Goal: Task Accomplishment & Management: Use online tool/utility

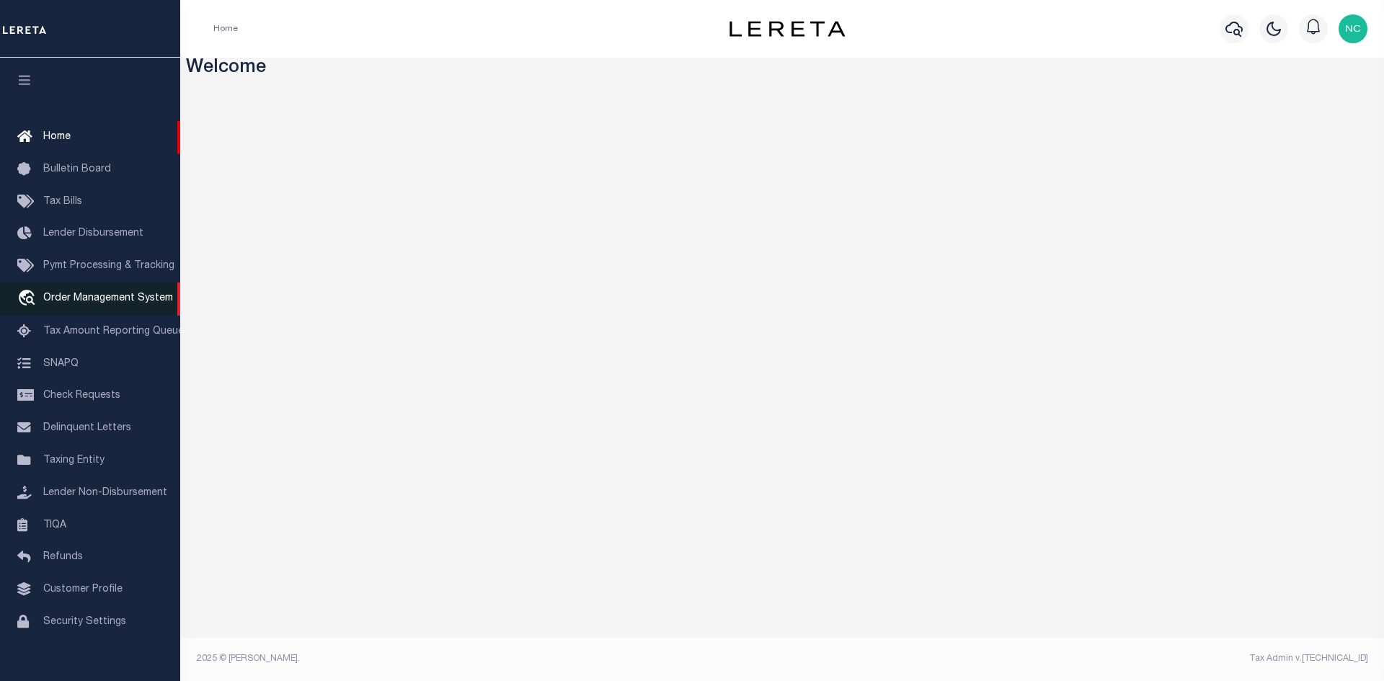
click at [97, 304] on span "Order Management System" at bounding box center [108, 298] width 130 height 10
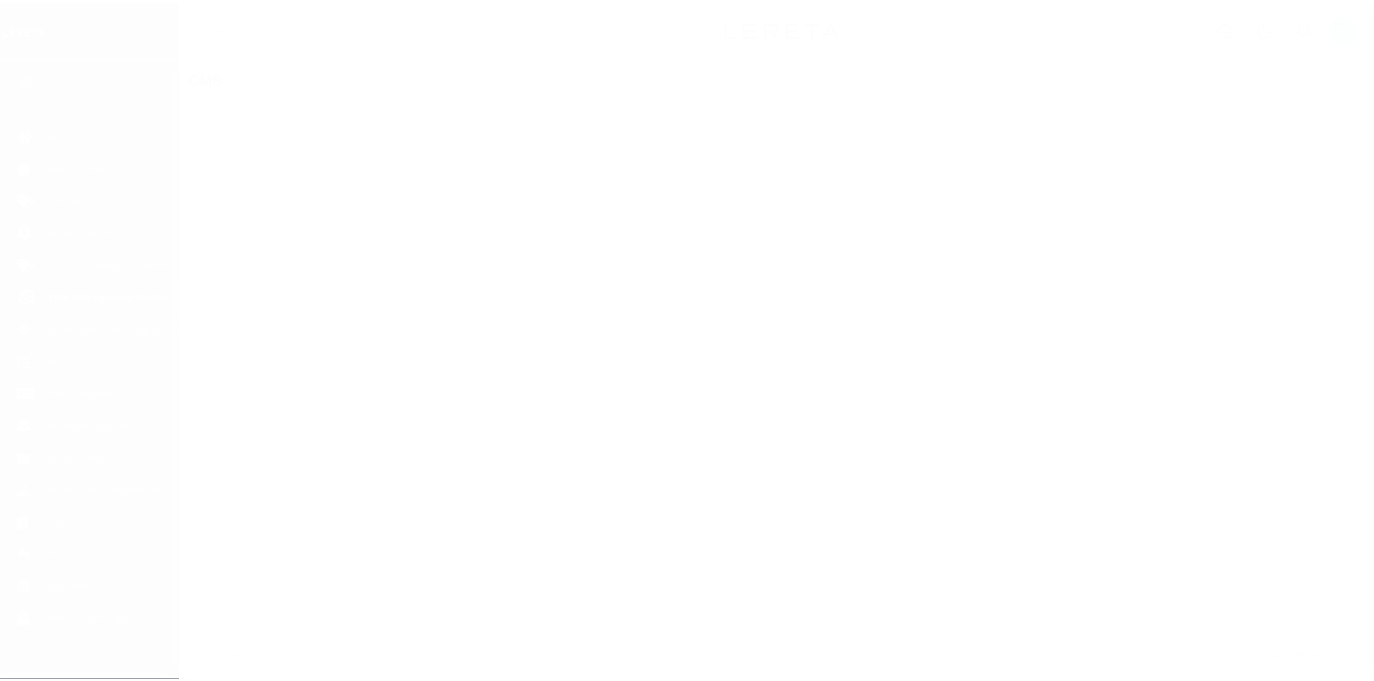
scroll to position [21, 0]
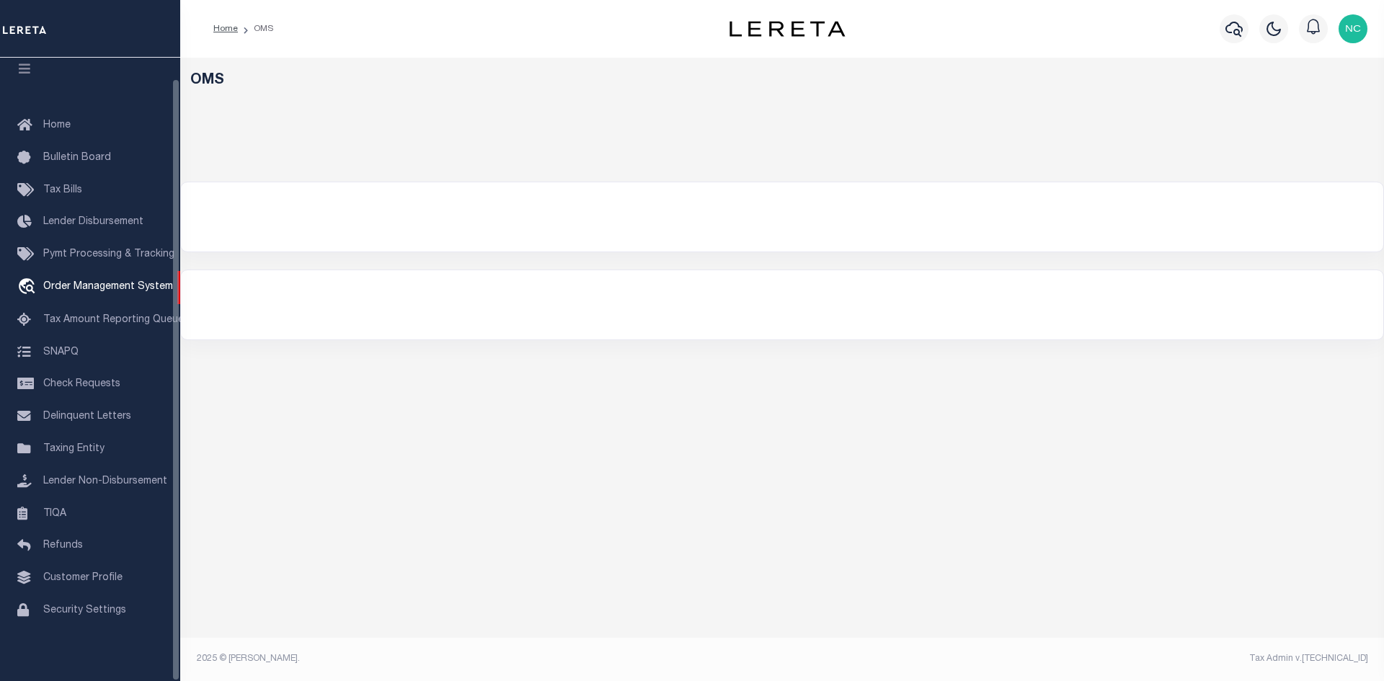
select select "200"
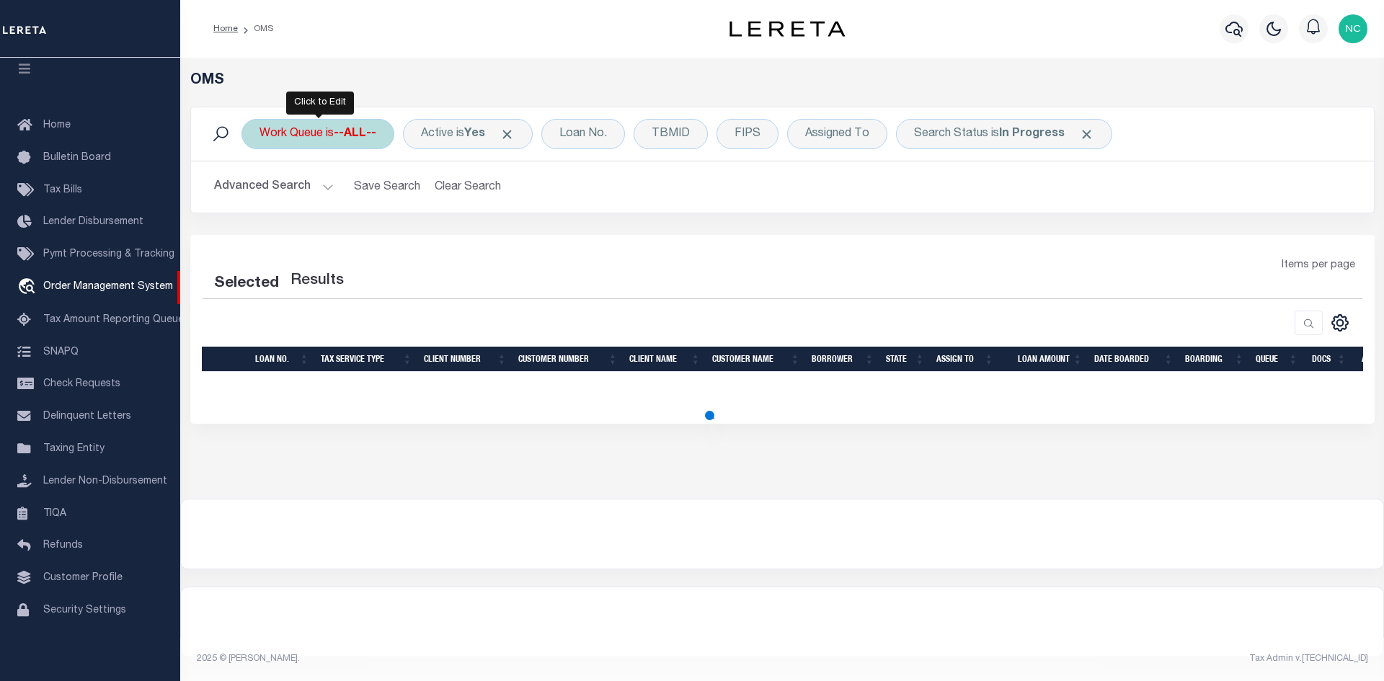
click at [366, 133] on b "--ALL--" at bounding box center [355, 134] width 43 height 12
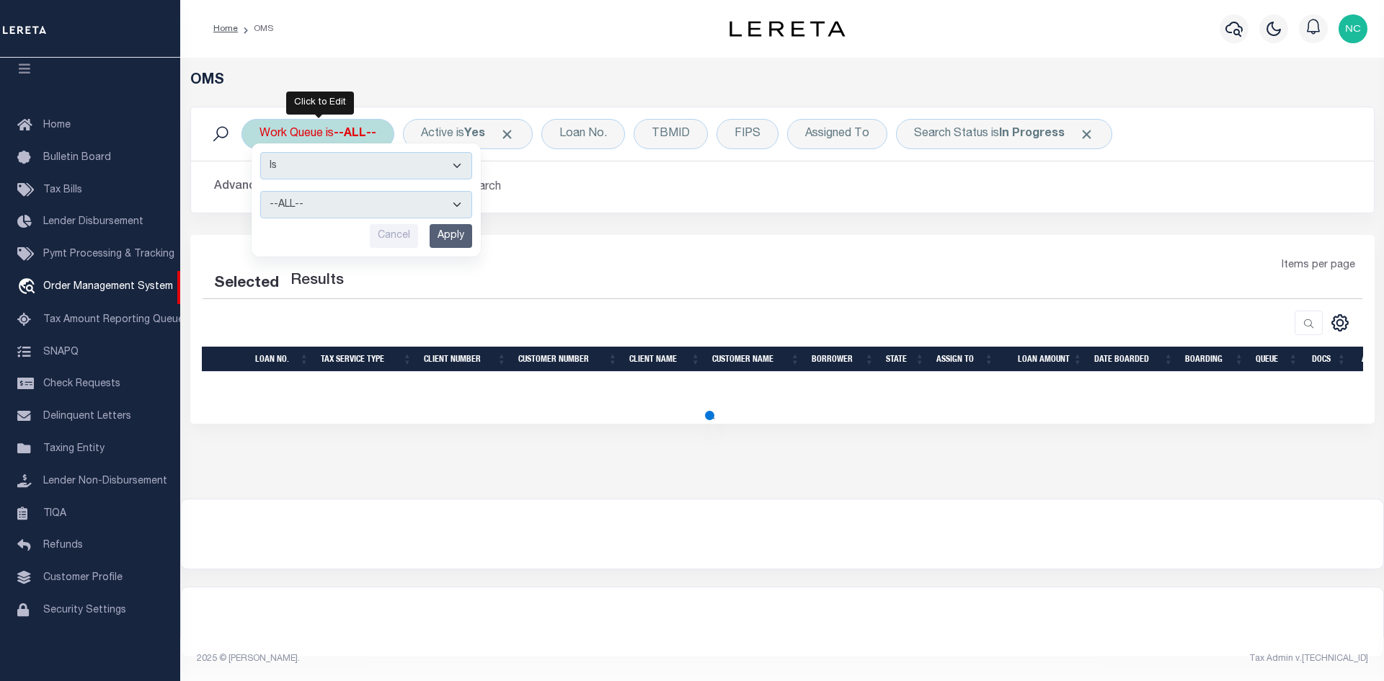
click at [343, 196] on select "--ALL-- General ThoughtFocus" at bounding box center [366, 204] width 212 height 27
select select "200"
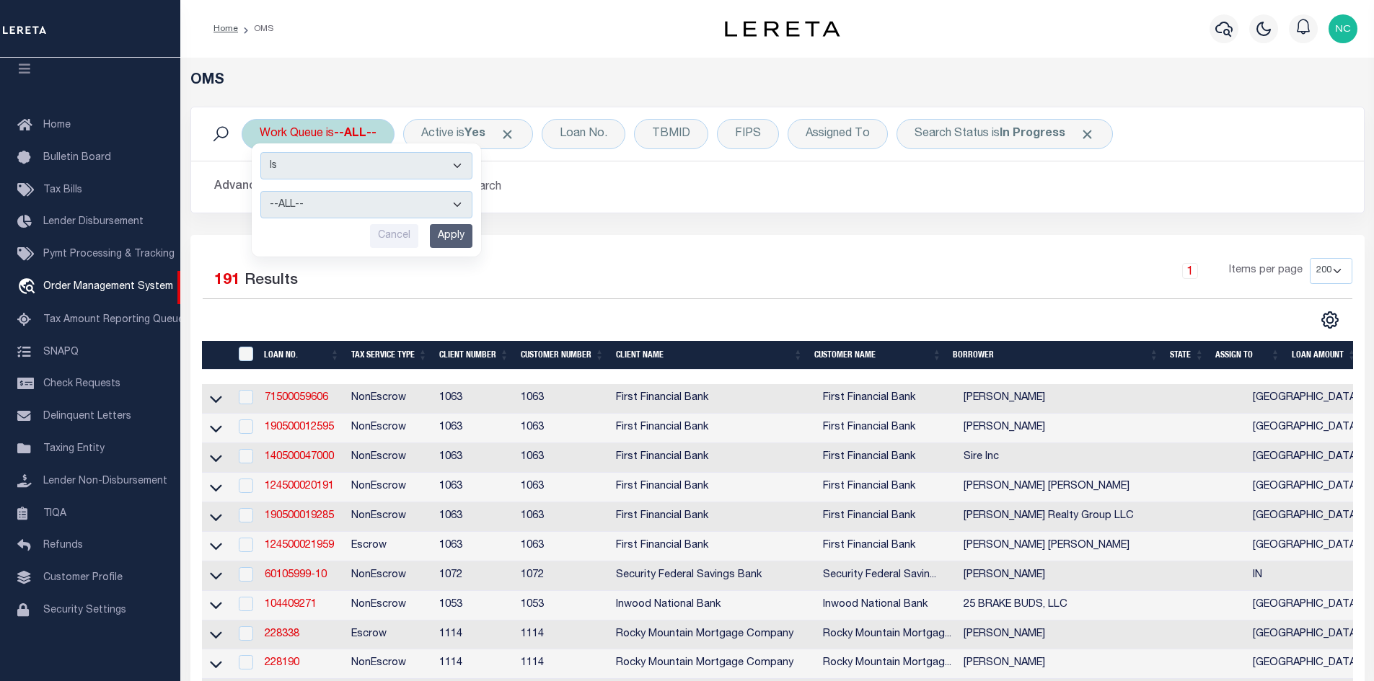
select select "THF"
click at [260, 191] on select "--ALL-- General ThoughtFocus" at bounding box center [366, 204] width 212 height 27
click at [456, 237] on input "Apply" at bounding box center [451, 236] width 43 height 24
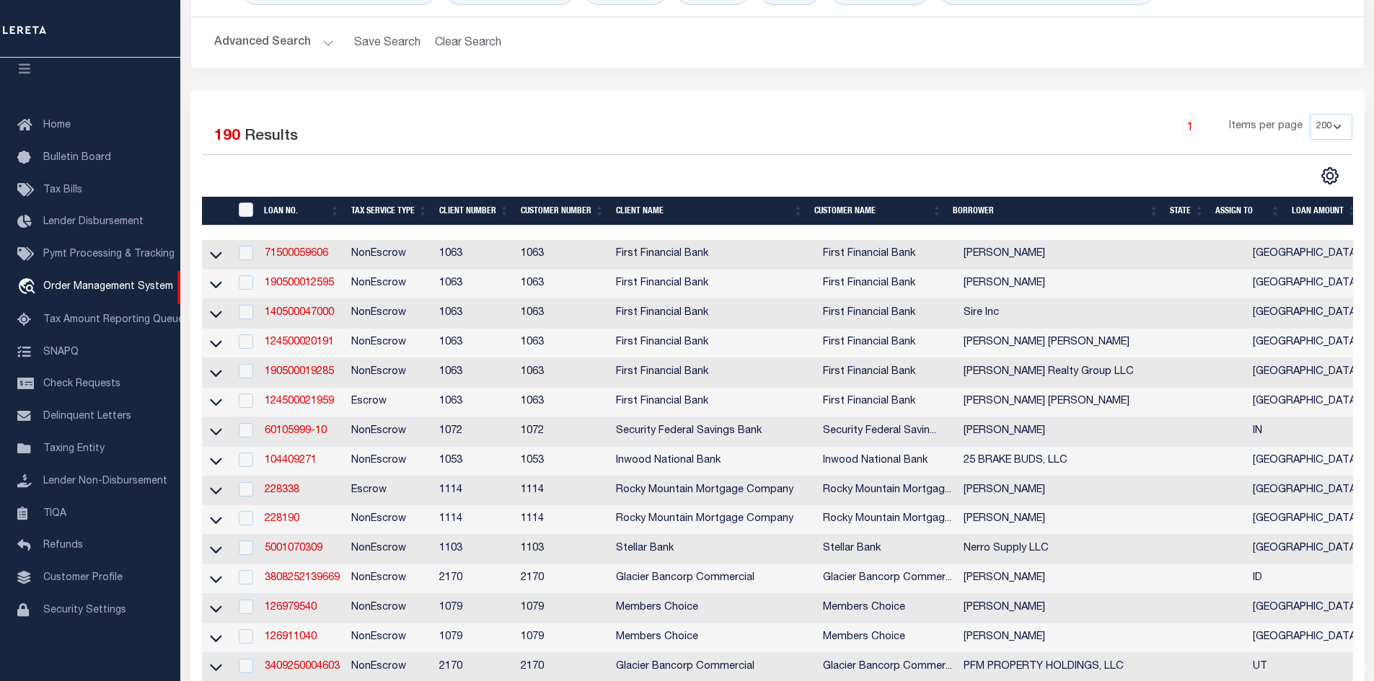
scroll to position [0, 0]
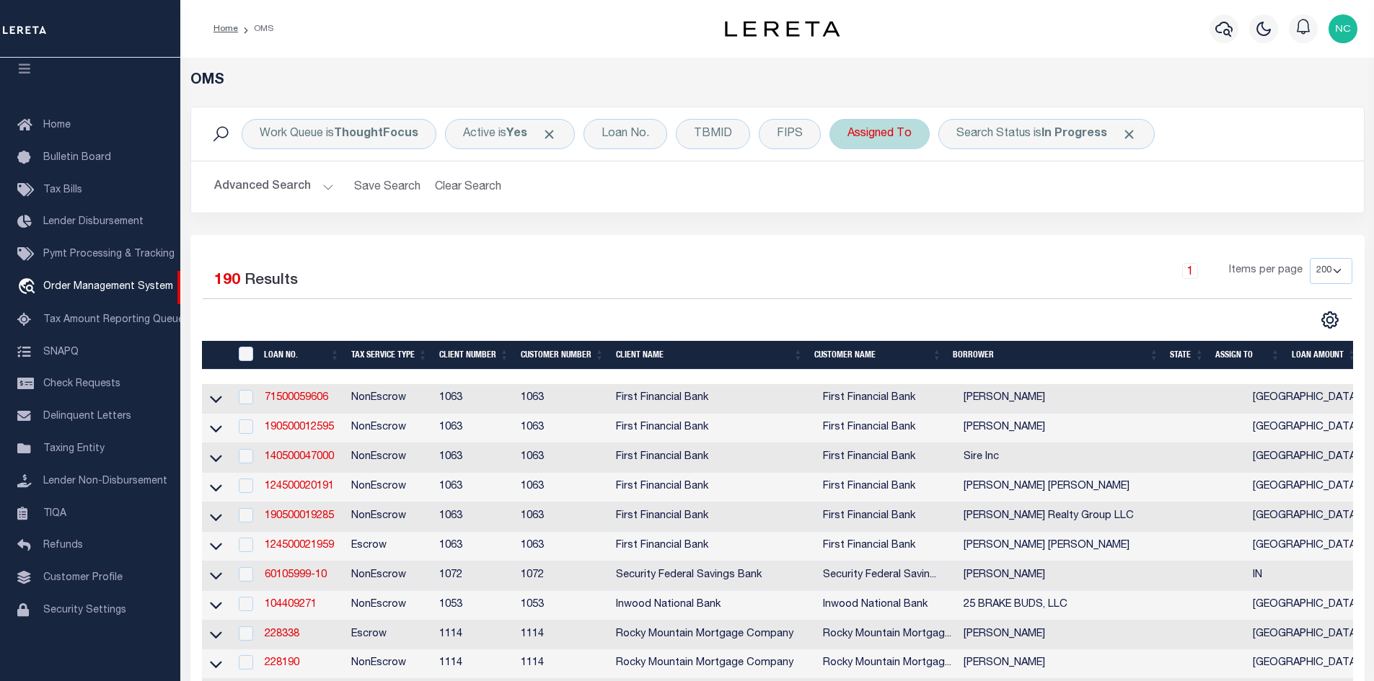
click at [896, 142] on div "Assigned To" at bounding box center [879, 134] width 100 height 30
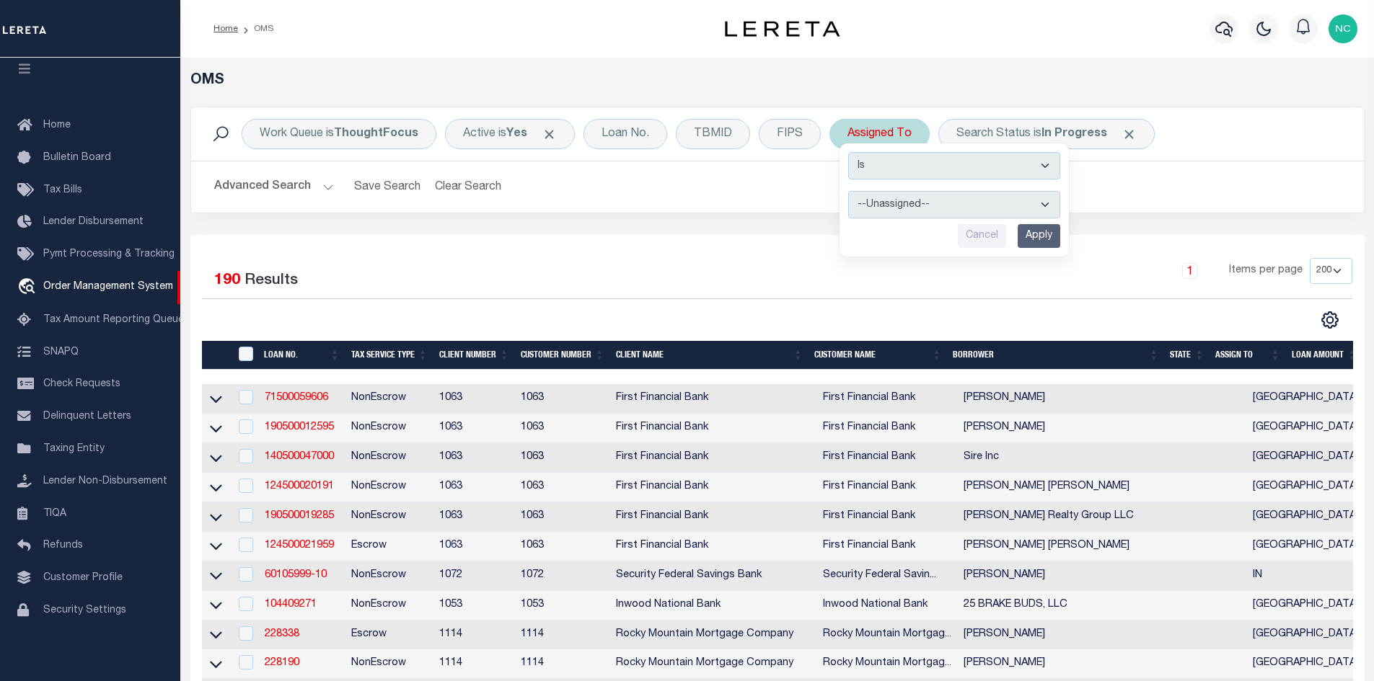
click at [908, 212] on select "--Unassigned-- Abdul Muzain Agustin Fernandez Ahmad Darwish Alberto Estrada All…" at bounding box center [954, 204] width 212 height 27
click at [745, 309] on div "Selected 190 Results 1 Items per page 10 25 50 100 200" at bounding box center [777, 293] width 1172 height 71
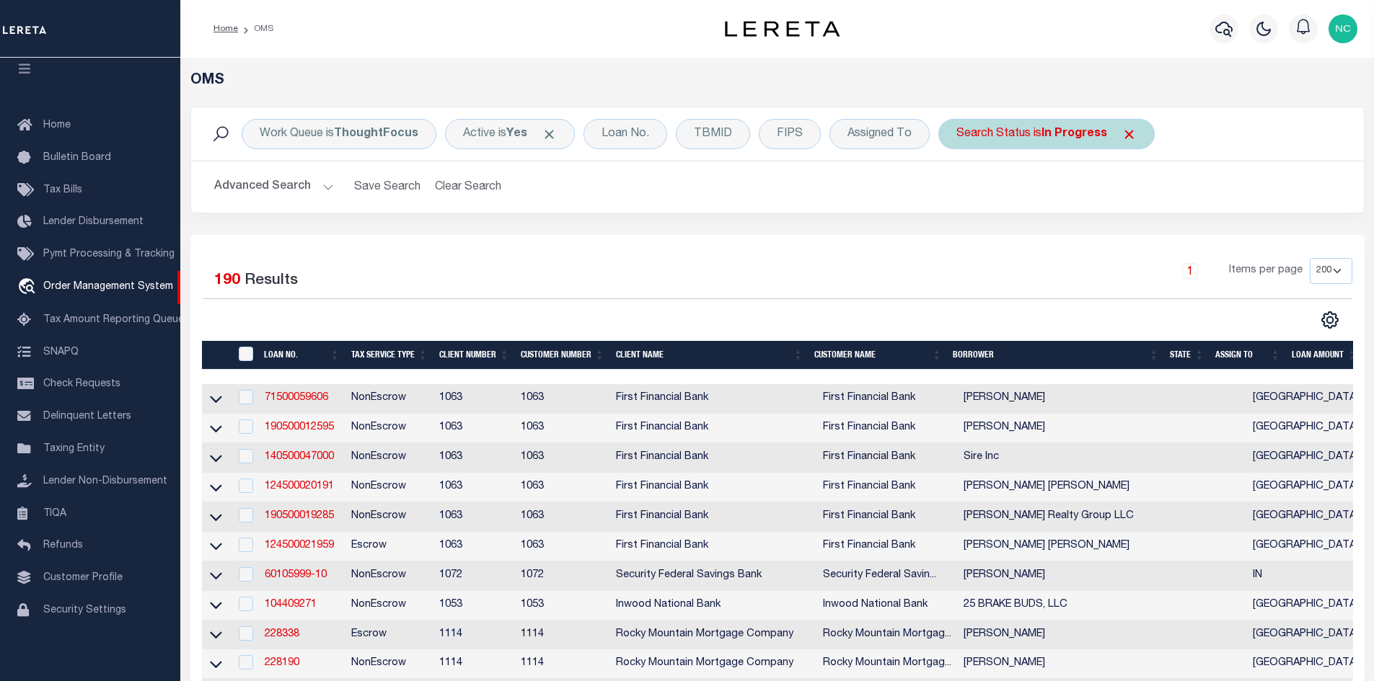
click at [1004, 137] on div "Search Status is In Progress" at bounding box center [1046, 134] width 216 height 30
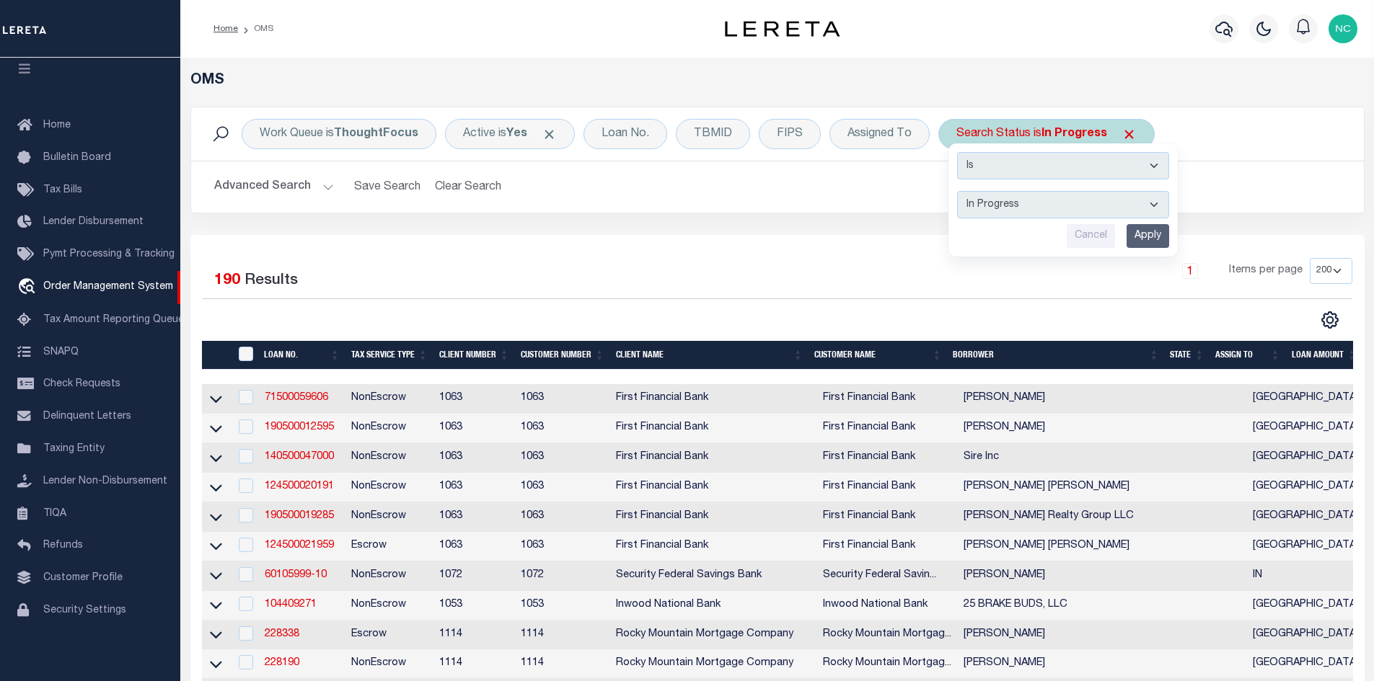
click at [1010, 203] on select "Automated Search Bad Parcel Complete Duplicate Parcel High Dollar Reporting In …" at bounding box center [1063, 204] width 212 height 27
select select "RD"
click at [957, 191] on select "Automated Search Bad Parcel Complete Duplicate Parcel High Dollar Reporting In …" at bounding box center [1063, 204] width 212 height 27
drag, startPoint x: 1149, startPoint y: 239, endPoint x: 1144, endPoint y: 254, distance: 16.2
click at [1149, 239] on input "Apply" at bounding box center [1147, 236] width 43 height 24
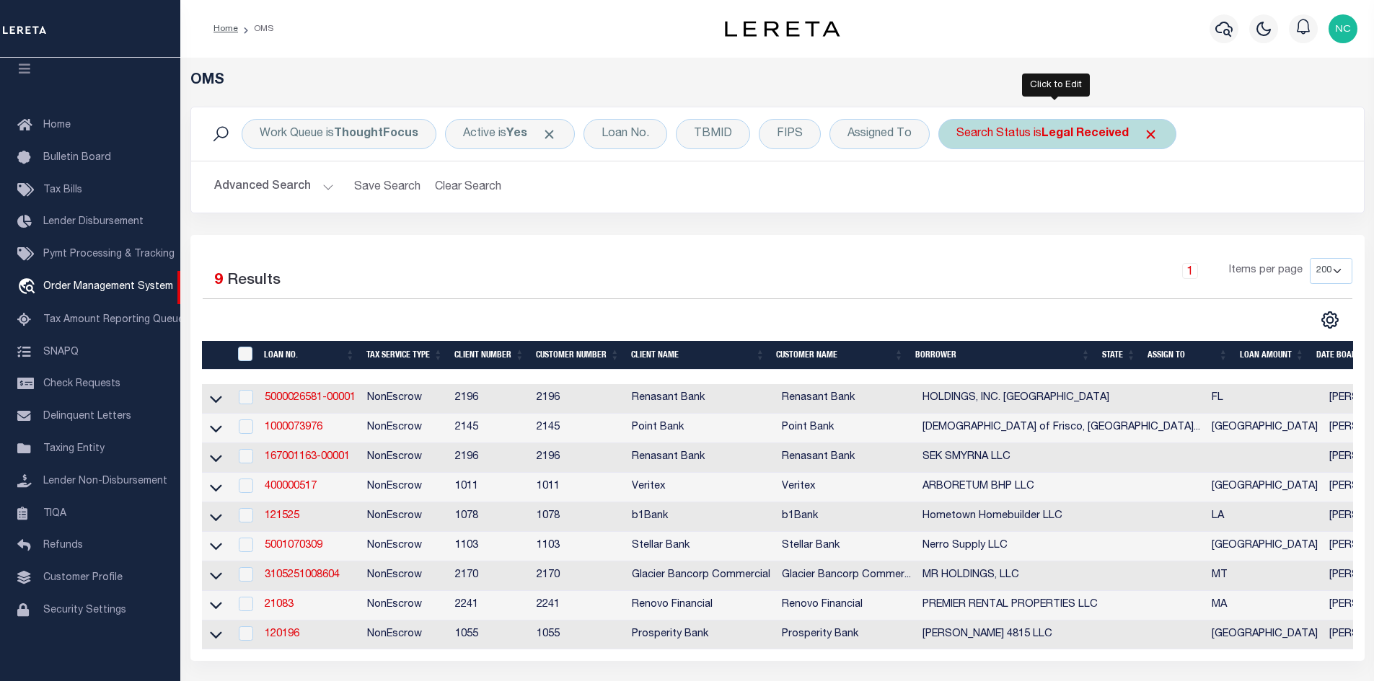
click at [1079, 143] on div "Search Status is Legal Received" at bounding box center [1057, 134] width 238 height 30
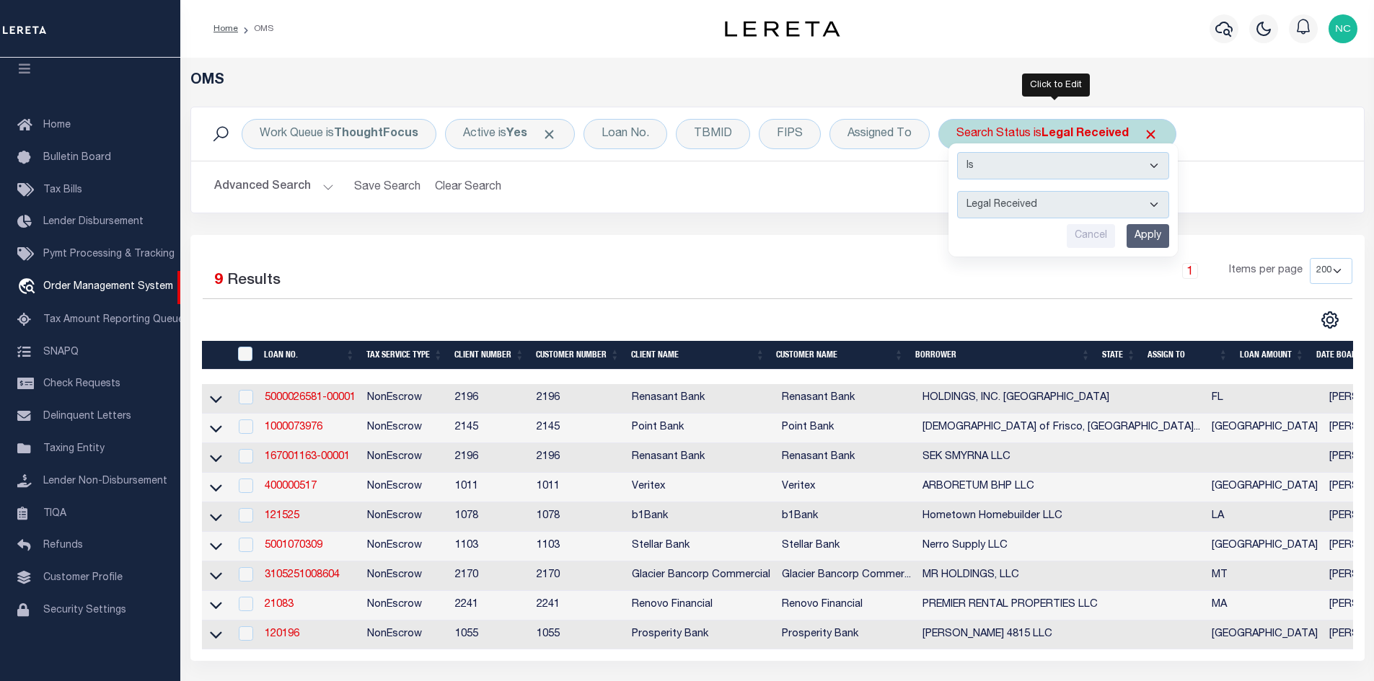
click at [1002, 203] on select "Automated Search Bad Parcel Complete Duplicate Parcel High Dollar Reporting In …" at bounding box center [1063, 204] width 212 height 27
select select "IP"
click at [957, 191] on select "Automated Search Bad Parcel Complete Duplicate Parcel High Dollar Reporting In …" at bounding box center [1063, 204] width 212 height 27
click at [1135, 235] on input "Apply" at bounding box center [1147, 236] width 43 height 24
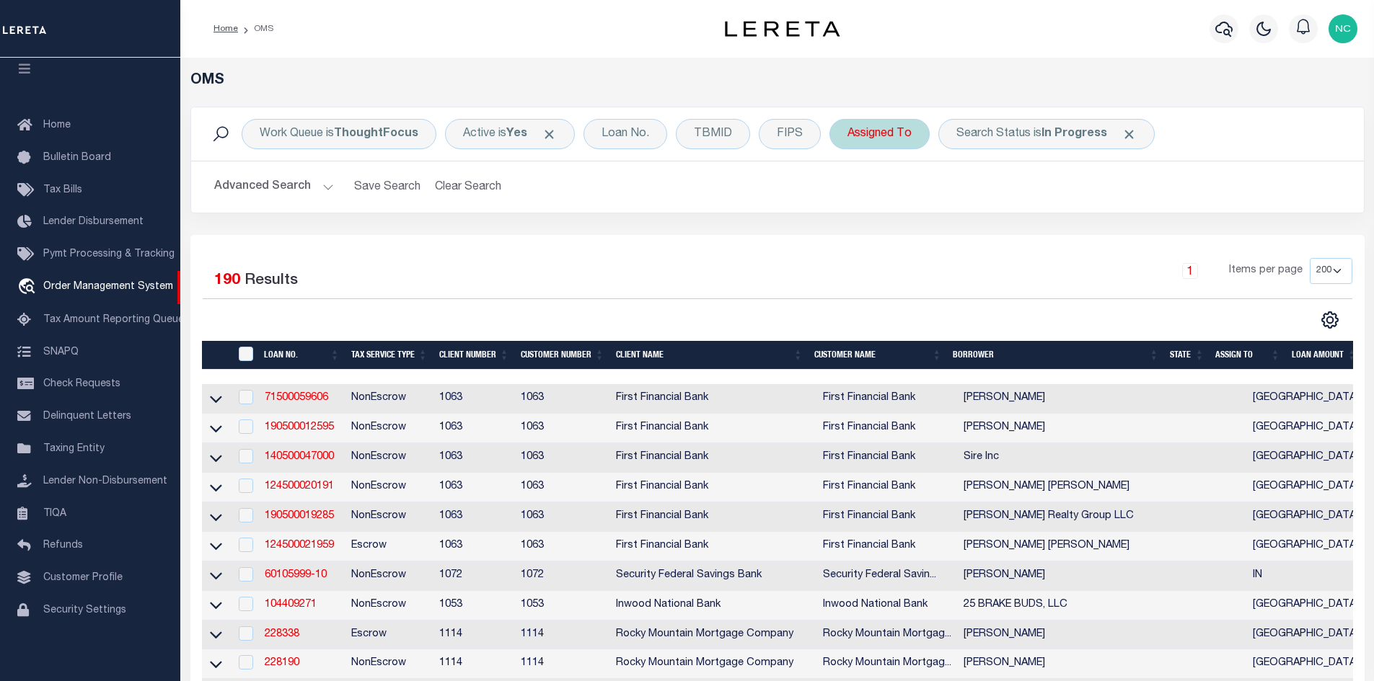
click at [893, 136] on div "Assigned To" at bounding box center [879, 134] width 100 height 30
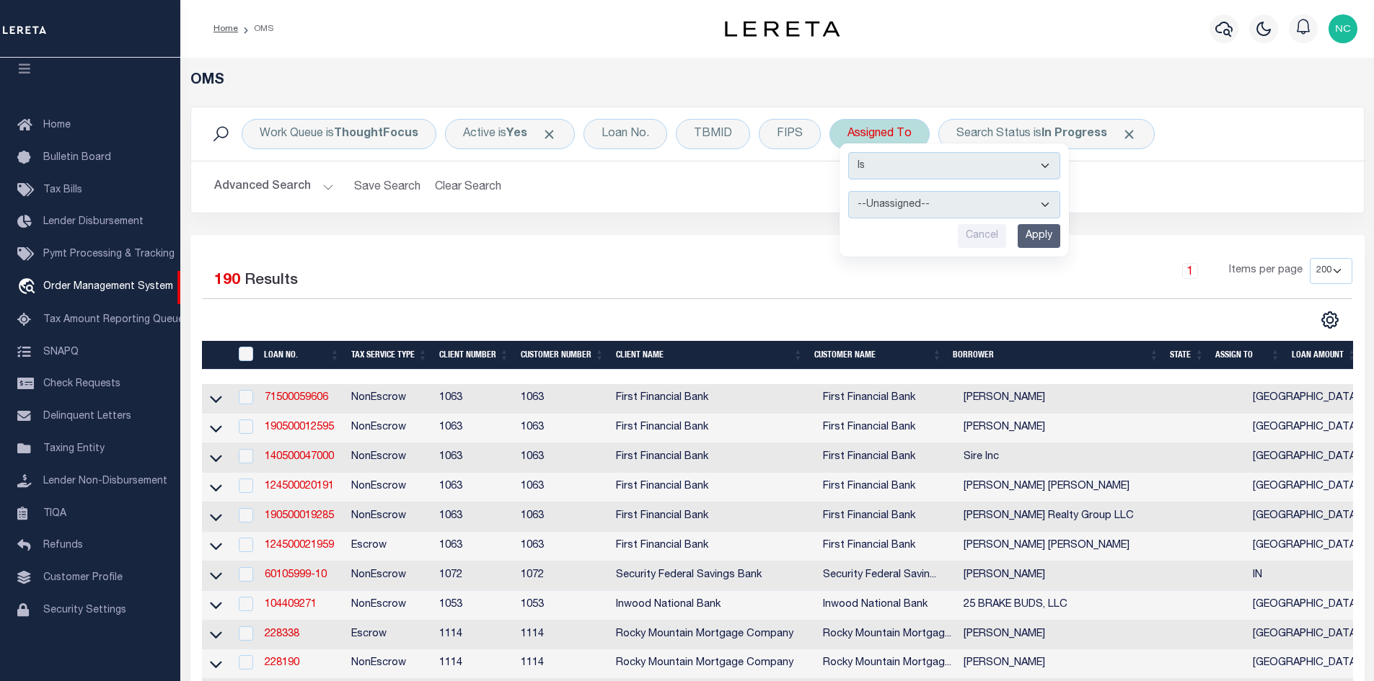
click at [899, 210] on select "--Unassigned-- Abdul Muzain Agustin Fernandez Ahmad Darwish Alberto Estrada All…" at bounding box center [954, 204] width 212 height 27
select select "[PERSON_NAME]"
click at [848, 191] on select "--Unassigned-- Abdul Muzain Agustin Fernandez Ahmad Darwish Alberto Estrada All…" at bounding box center [954, 204] width 212 height 27
click at [1045, 231] on input "Apply" at bounding box center [1038, 236] width 43 height 24
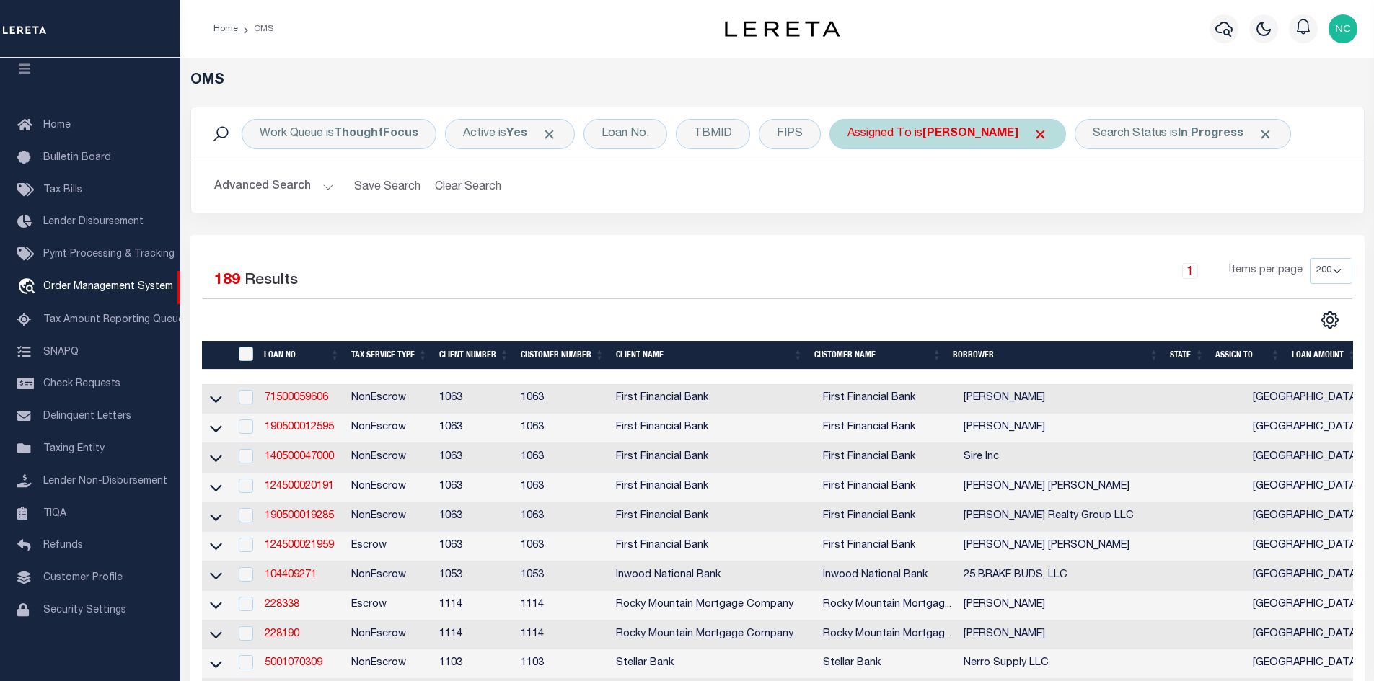
click at [1033, 131] on span "Click to Remove" at bounding box center [1040, 134] width 15 height 15
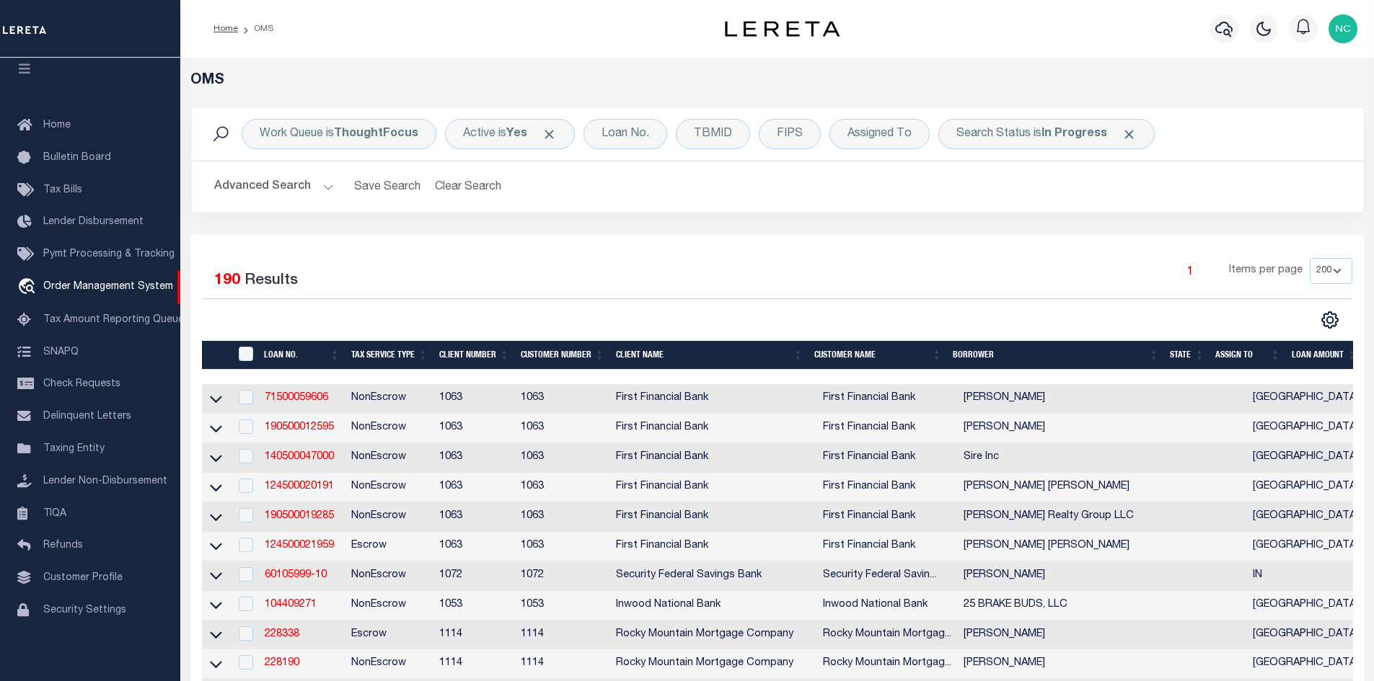
scroll to position [144, 0]
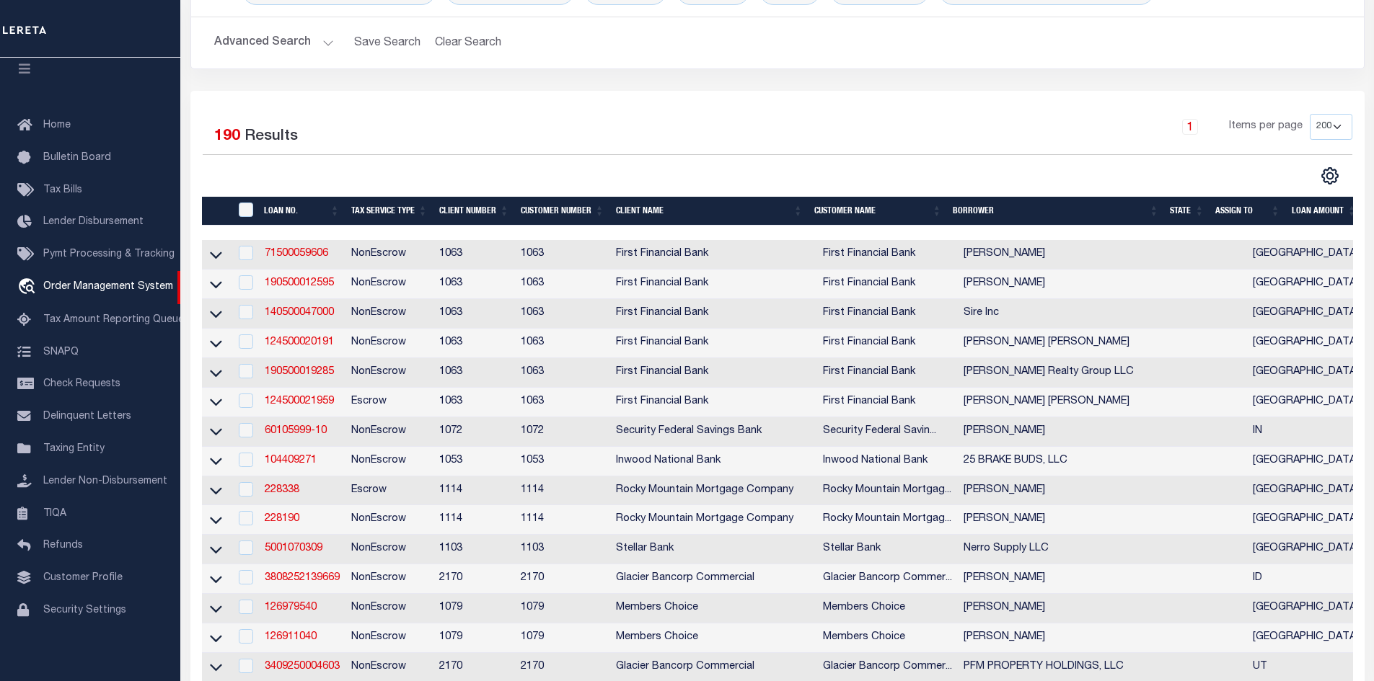
click at [1219, 66] on div "Advanced Search Save Search Clear Search tblSearchTopScreen_dynamictable_____De…" at bounding box center [777, 42] width 1172 height 51
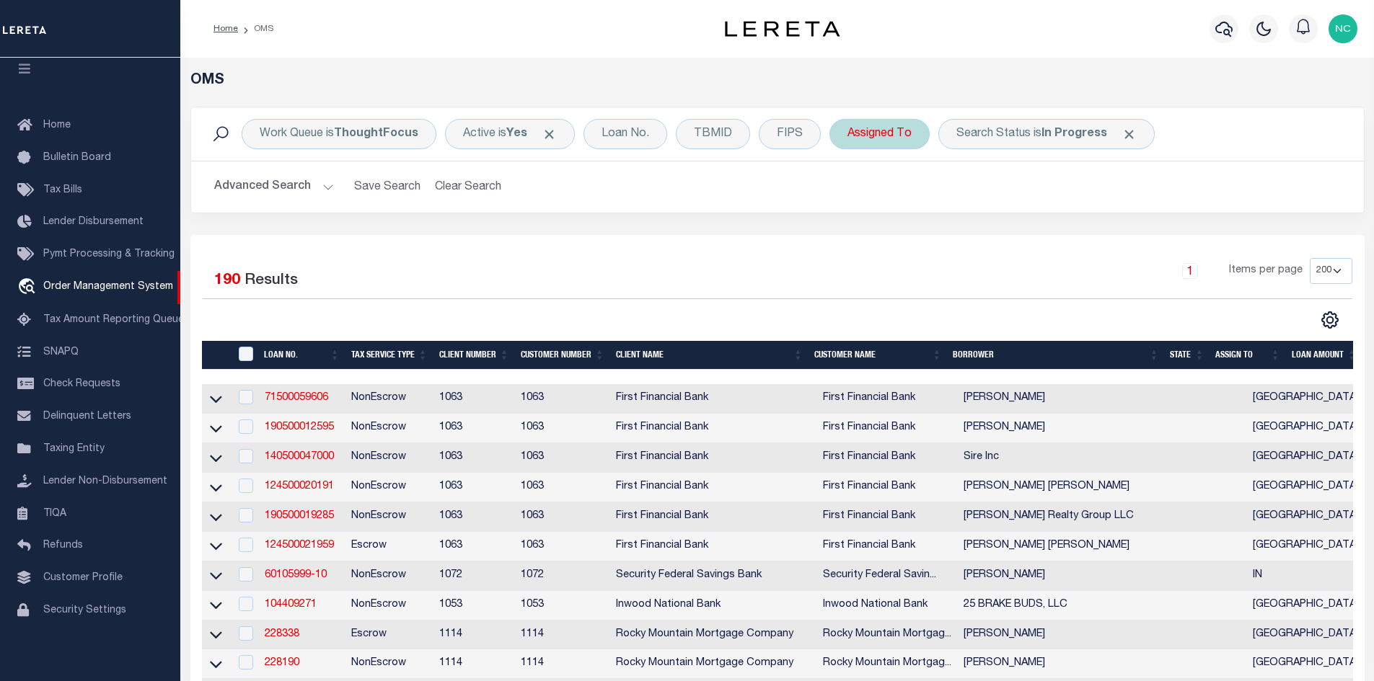
click at [907, 138] on div "Assigned To" at bounding box center [879, 134] width 100 height 30
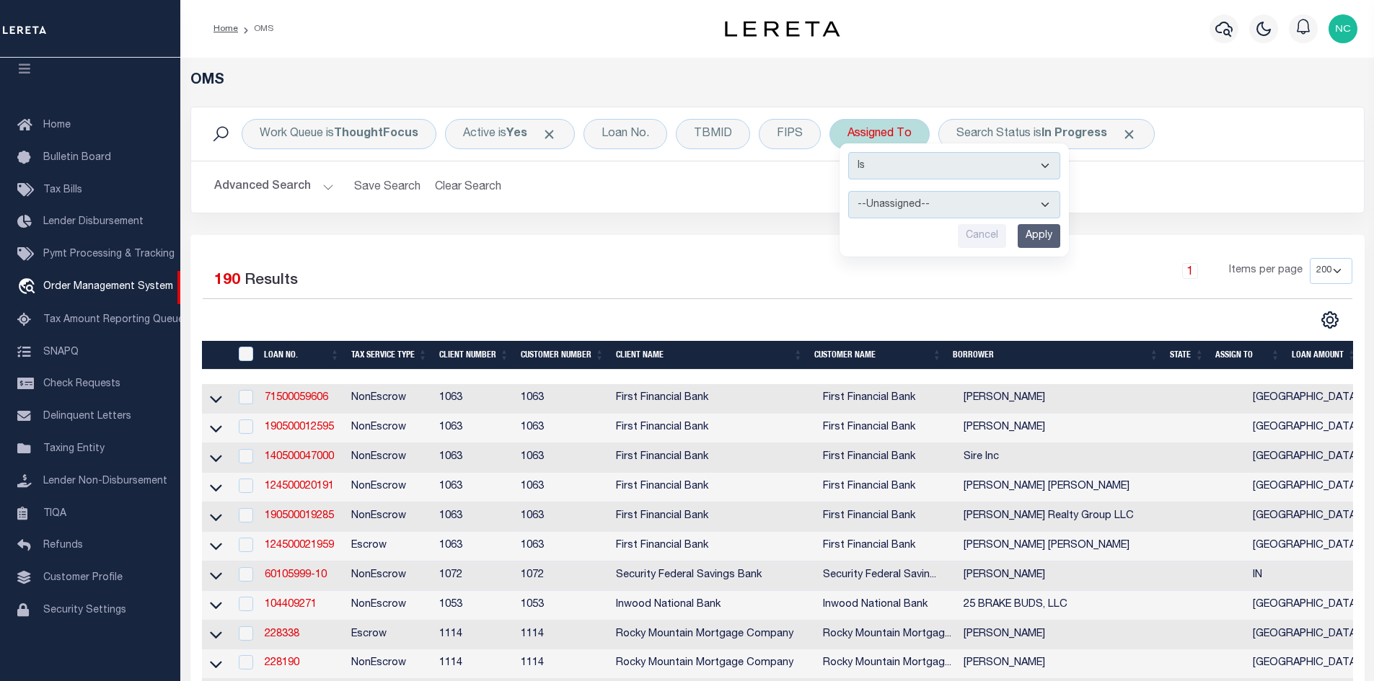
click at [923, 211] on select "--Unassigned-- Abdul Muzain Agustin Fernandez Ahmad Darwish Alberto Estrada All…" at bounding box center [954, 204] width 212 height 27
select select "[PERSON_NAME]"
click at [848, 191] on select "--Unassigned-- Abdul Muzain Agustin Fernandez Ahmad Darwish Alberto Estrada All…" at bounding box center [954, 204] width 212 height 27
click at [1041, 235] on input "Apply" at bounding box center [1038, 236] width 43 height 24
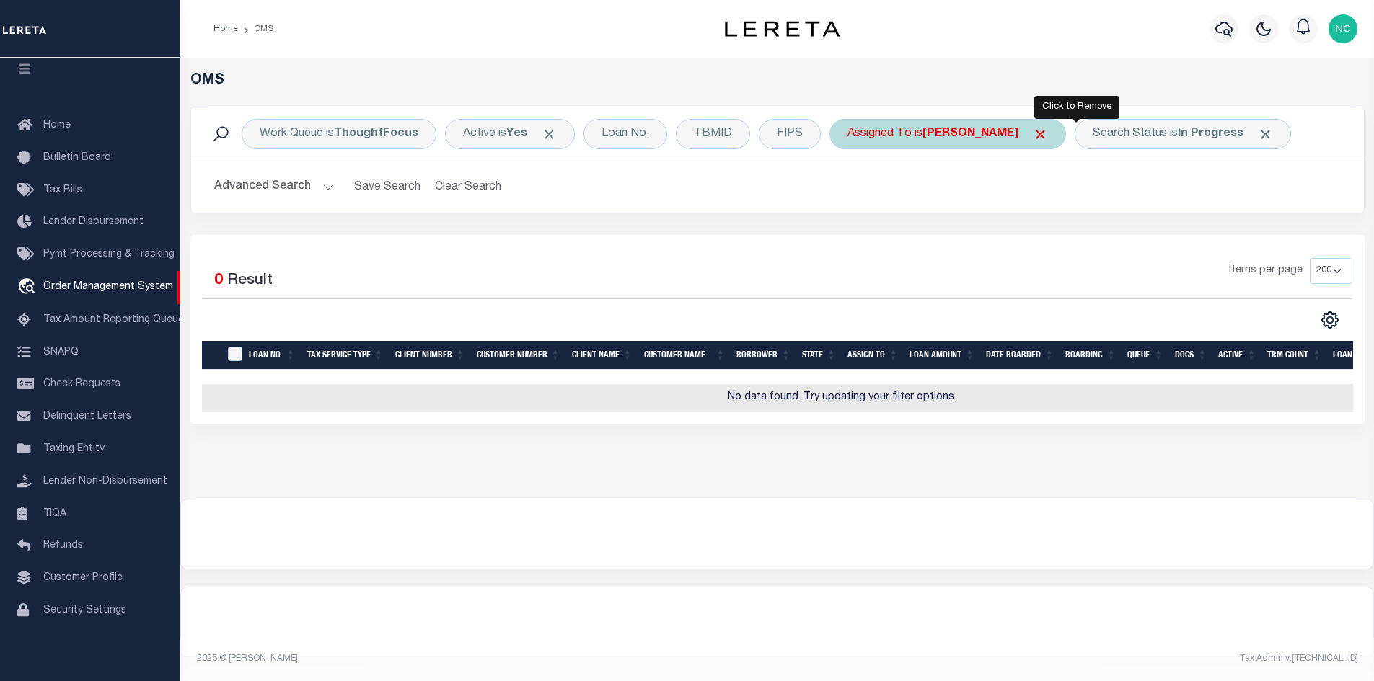
click at [1048, 135] on span "Click to Remove" at bounding box center [1040, 134] width 15 height 15
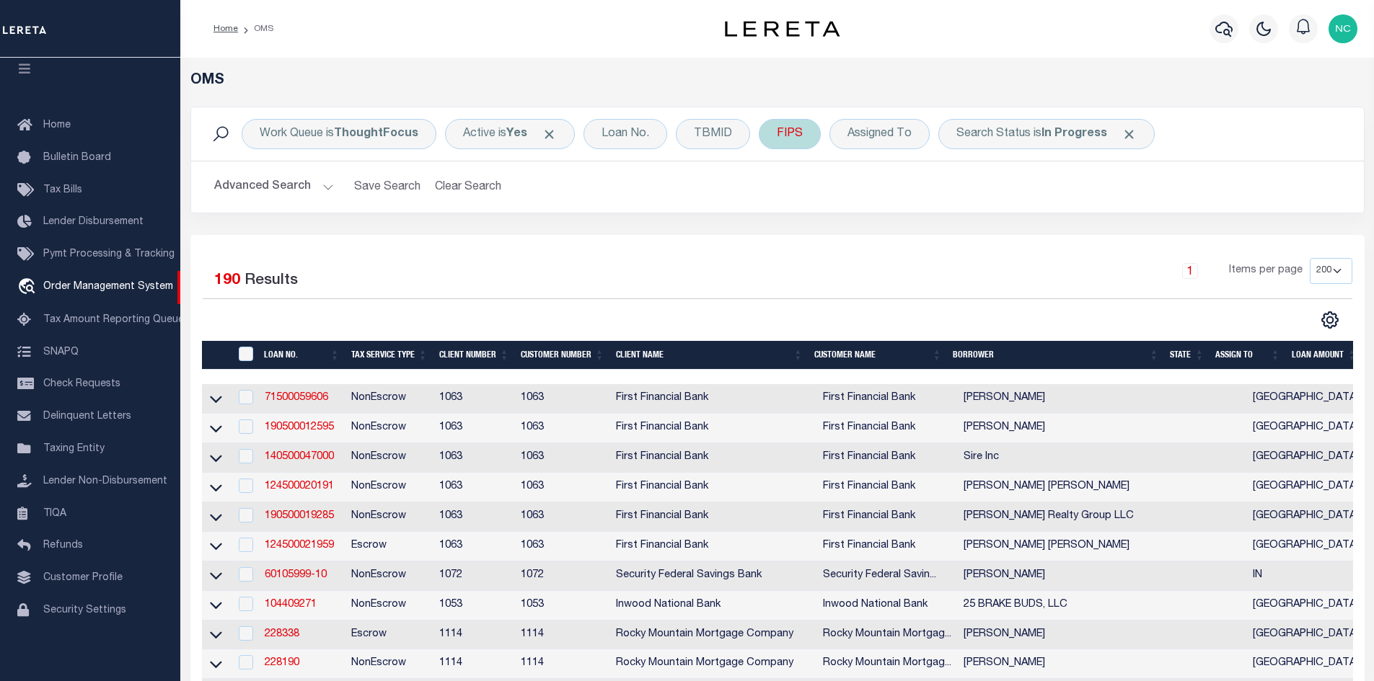
click at [789, 128] on div "FIPS" at bounding box center [790, 134] width 62 height 30
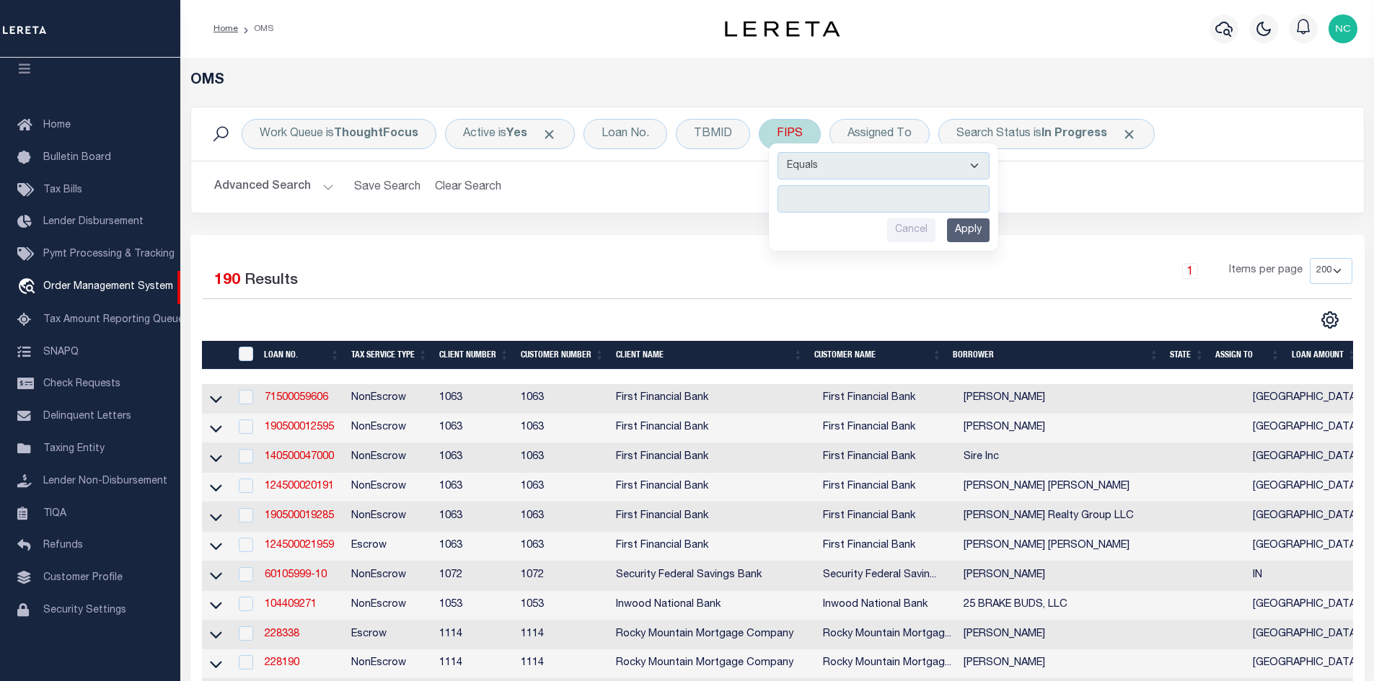
click at [969, 170] on select "Equals Is Not Equal To Is Greater Than Is Less Than" at bounding box center [883, 165] width 212 height 27
click at [916, 236] on input "Cancel" at bounding box center [911, 230] width 48 height 24
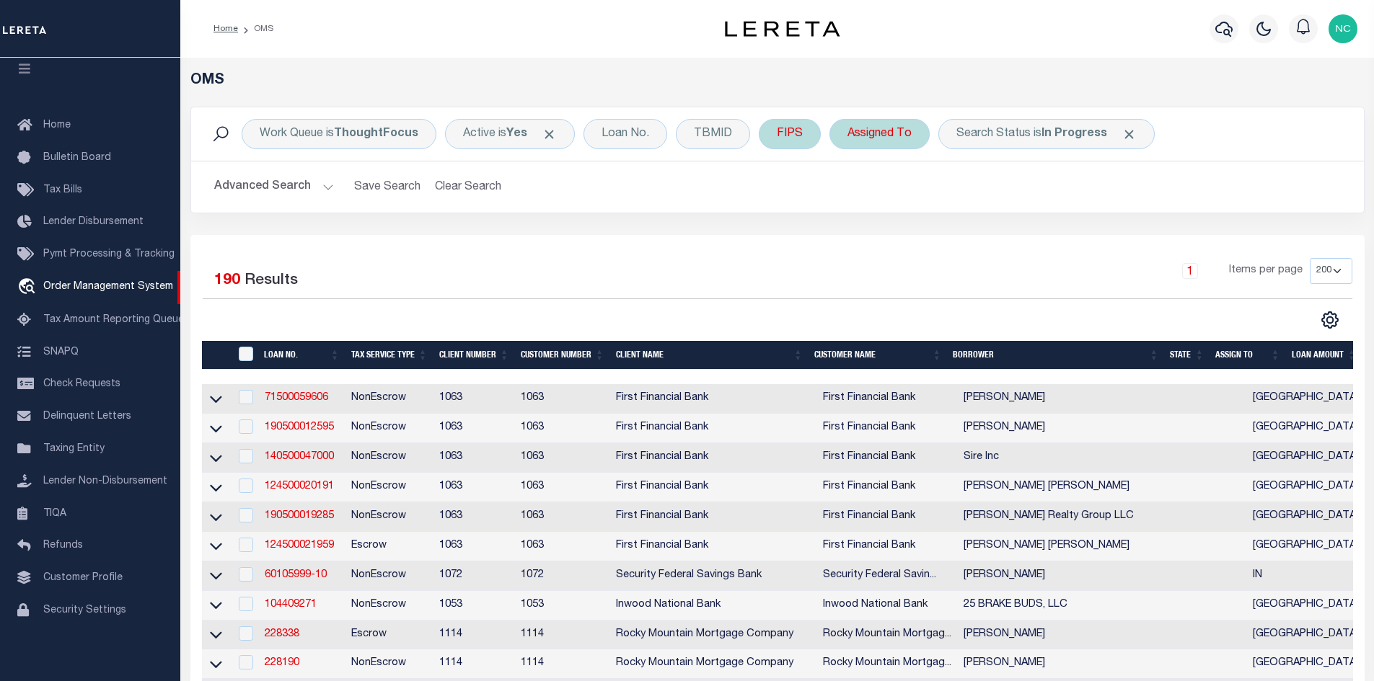
click at [893, 140] on div "Assigned To" at bounding box center [879, 134] width 100 height 30
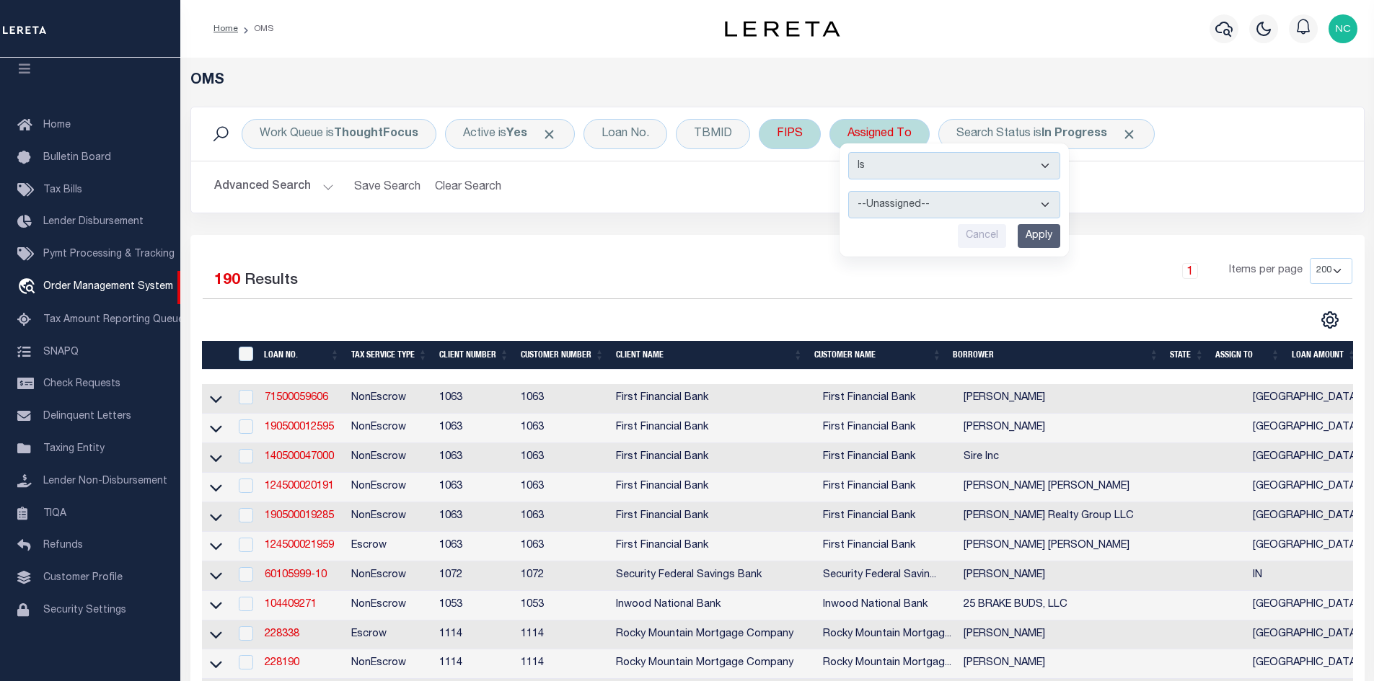
click at [901, 198] on select "--Unassigned-- Abdul Muzain Agustin Fernandez Ahmad Darwish Alberto Estrada All…" at bounding box center [954, 204] width 212 height 27
select select "[PERSON_NAME]"
click at [848, 191] on select "--Unassigned-- Abdul Muzain Agustin Fernandez Ahmad Darwish Alberto Estrada All…" at bounding box center [954, 204] width 212 height 27
click at [1040, 242] on input "Apply" at bounding box center [1038, 236] width 43 height 24
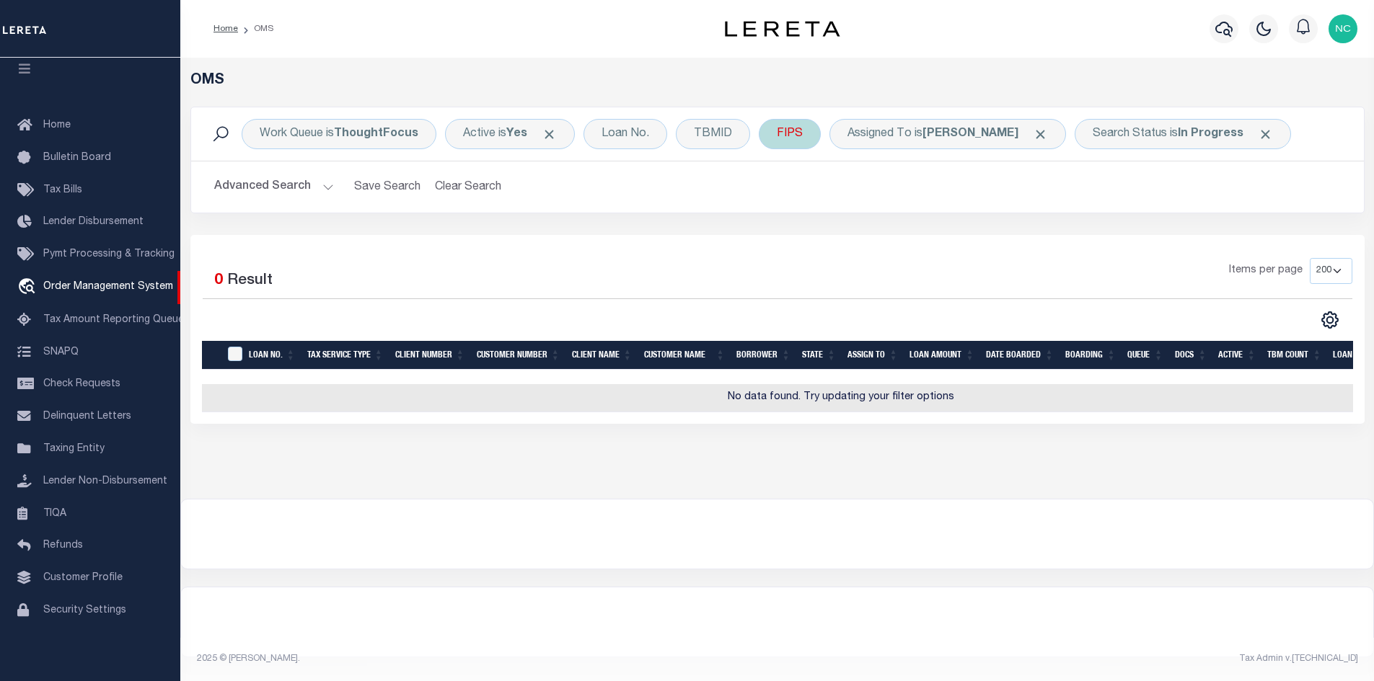
click at [954, 265] on div "Items per page 10 25 50 100 200" at bounding box center [923, 276] width 857 height 37
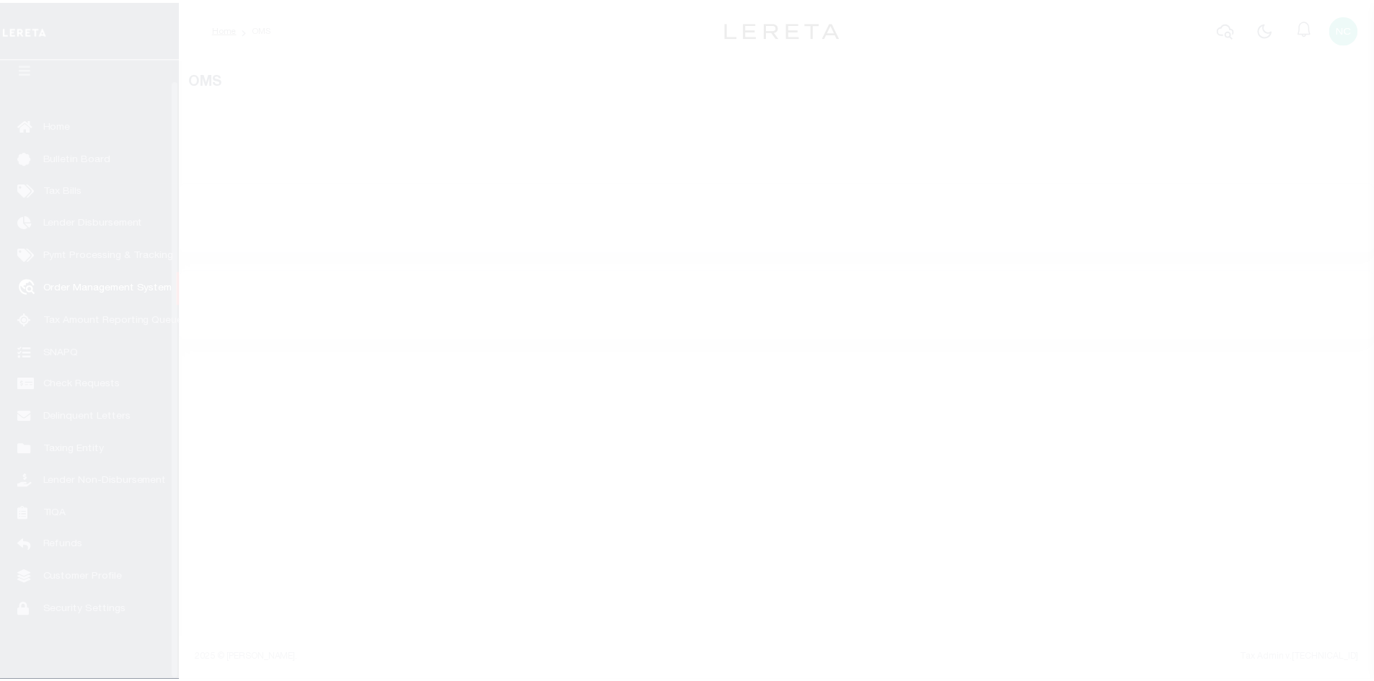
scroll to position [21, 0]
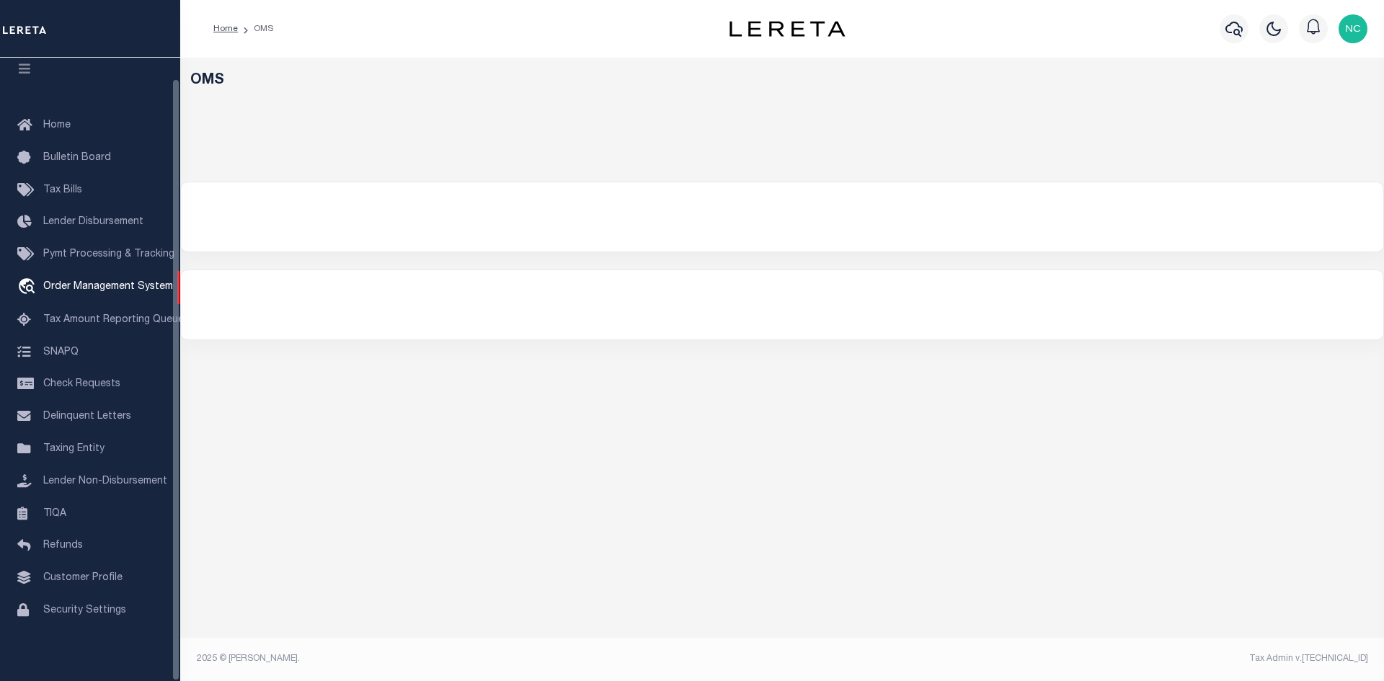
select select "200"
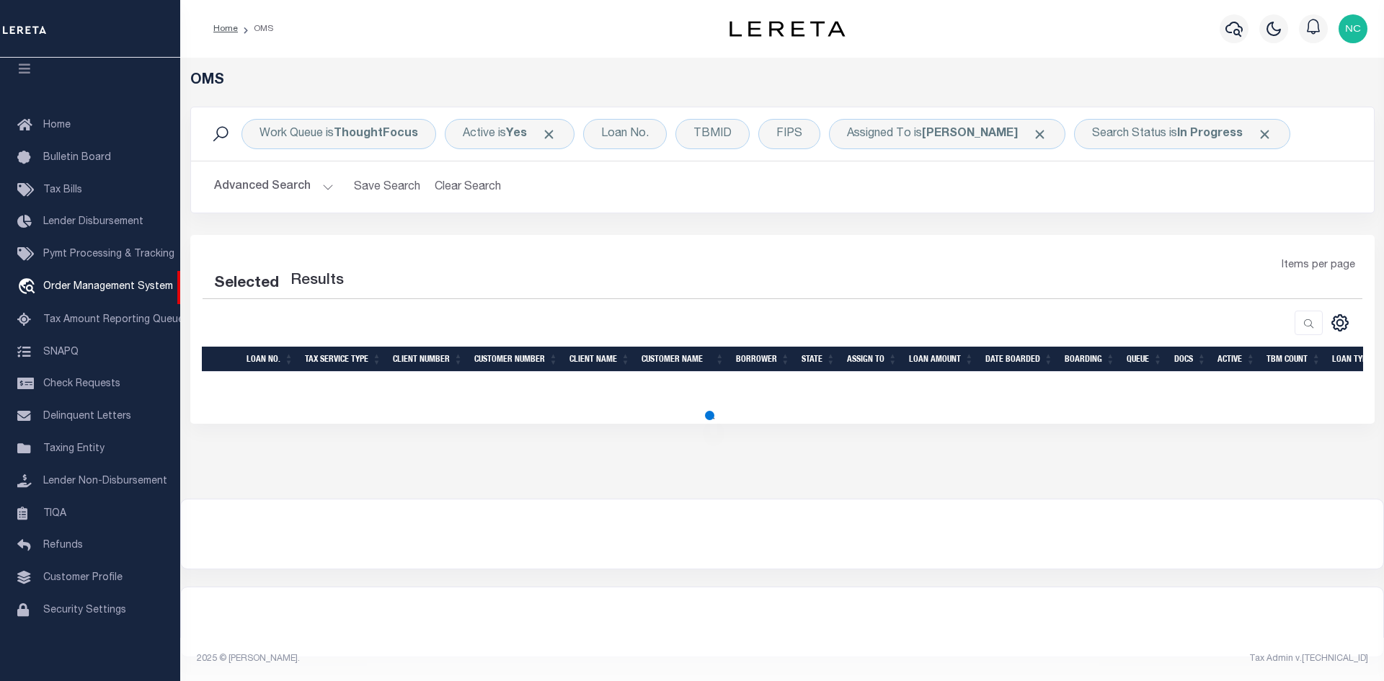
select select "200"
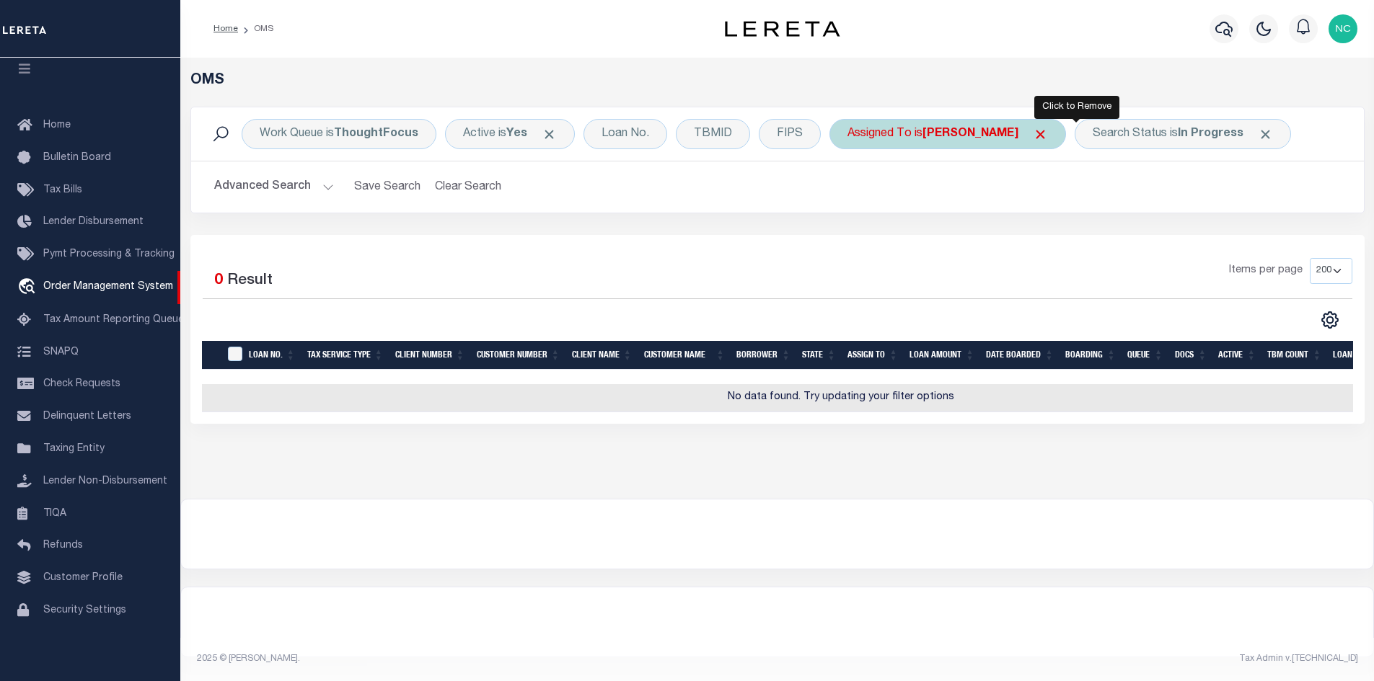
click at [1048, 137] on span "Click to Remove" at bounding box center [1040, 134] width 15 height 15
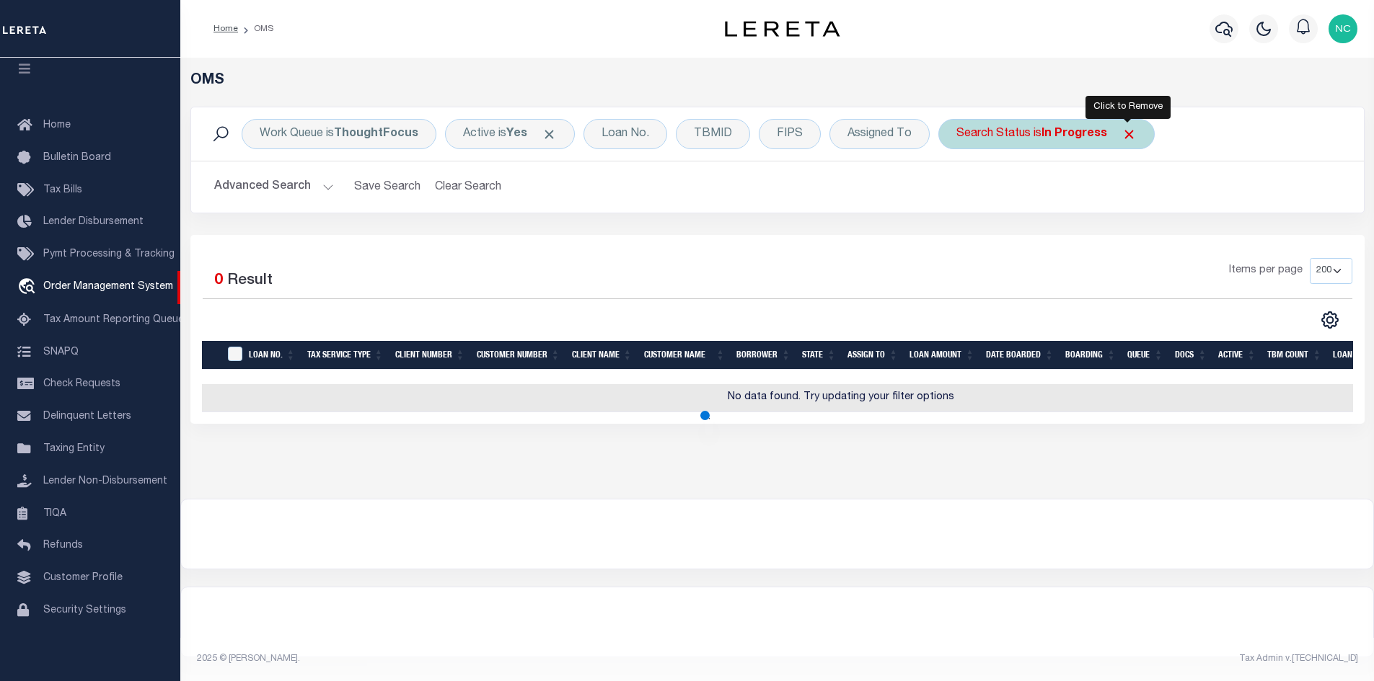
click at [1129, 133] on span "Click to Remove" at bounding box center [1128, 134] width 15 height 15
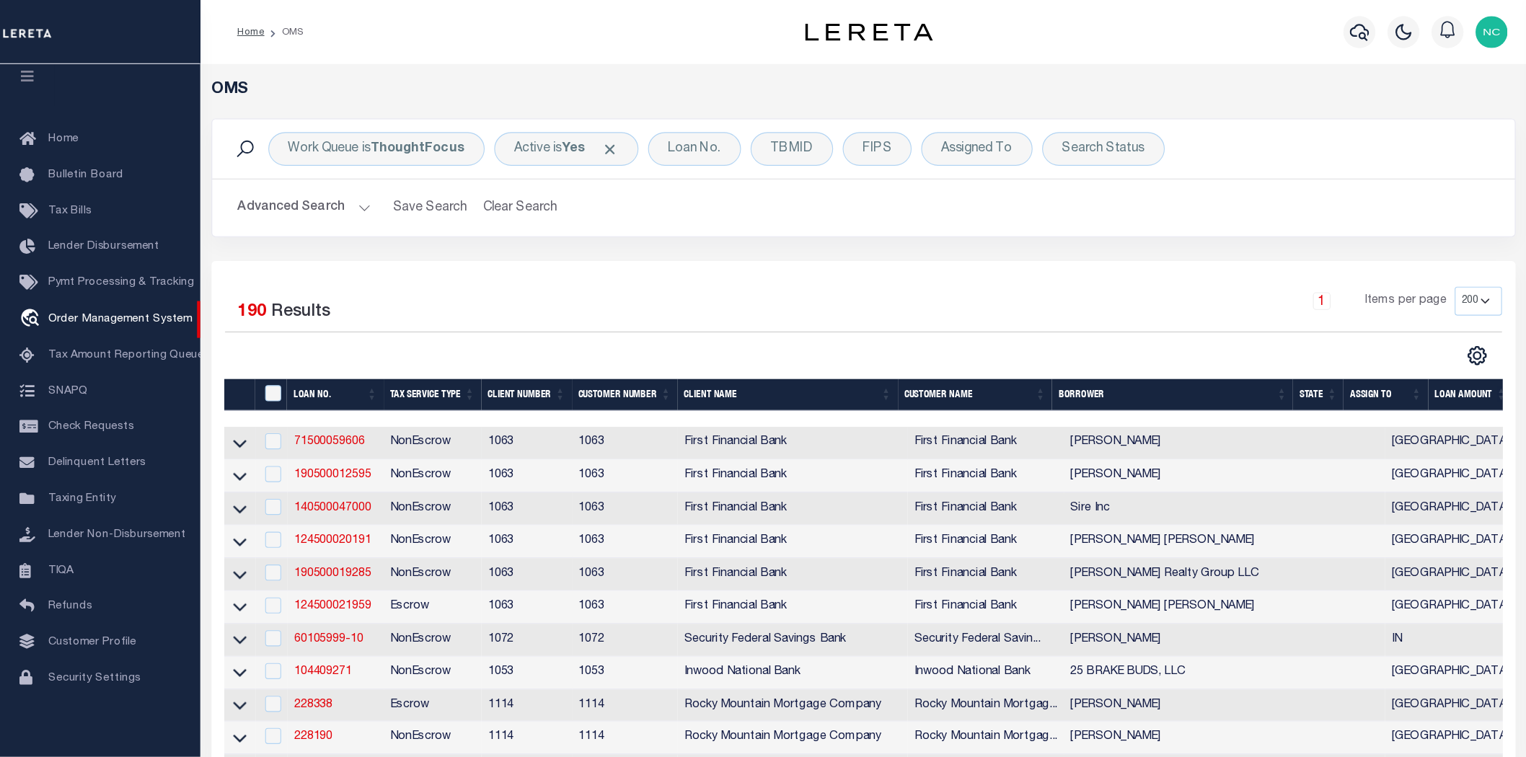
scroll to position [72, 0]
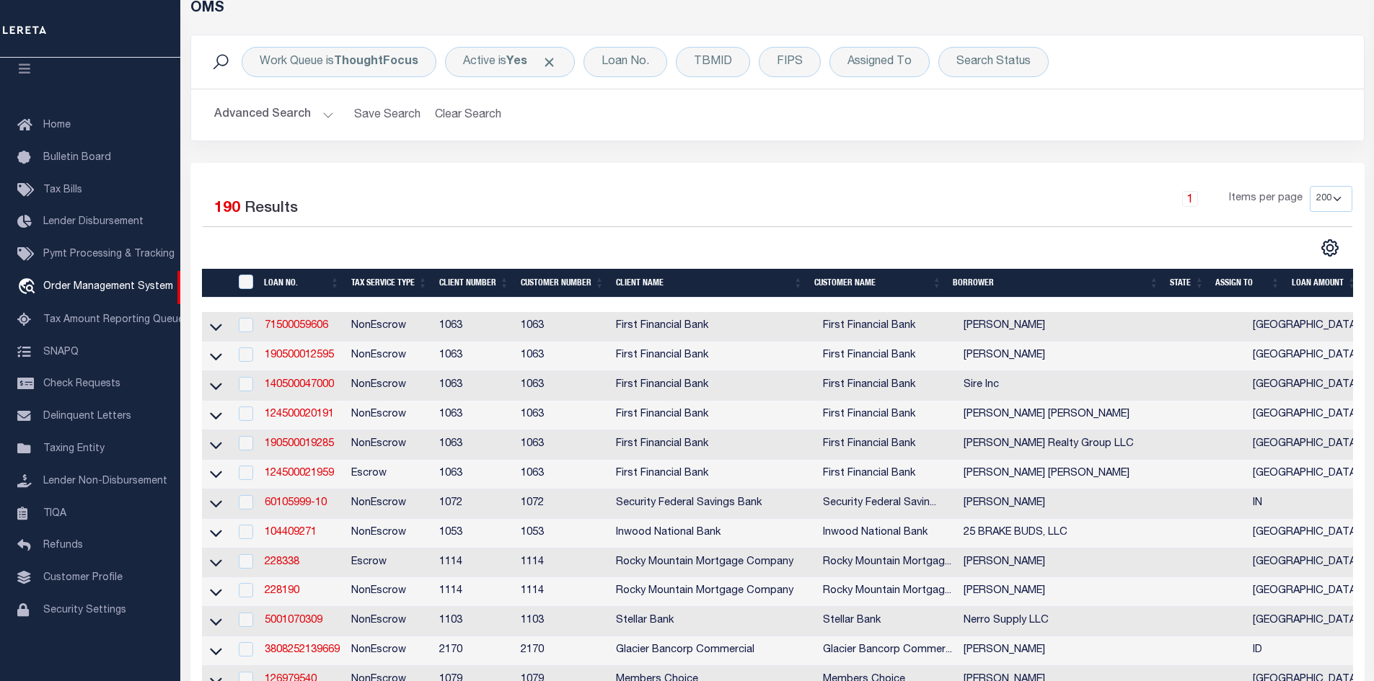
click at [866, 208] on div "1 Items per page 10 25 50 100 200" at bounding box center [923, 204] width 857 height 37
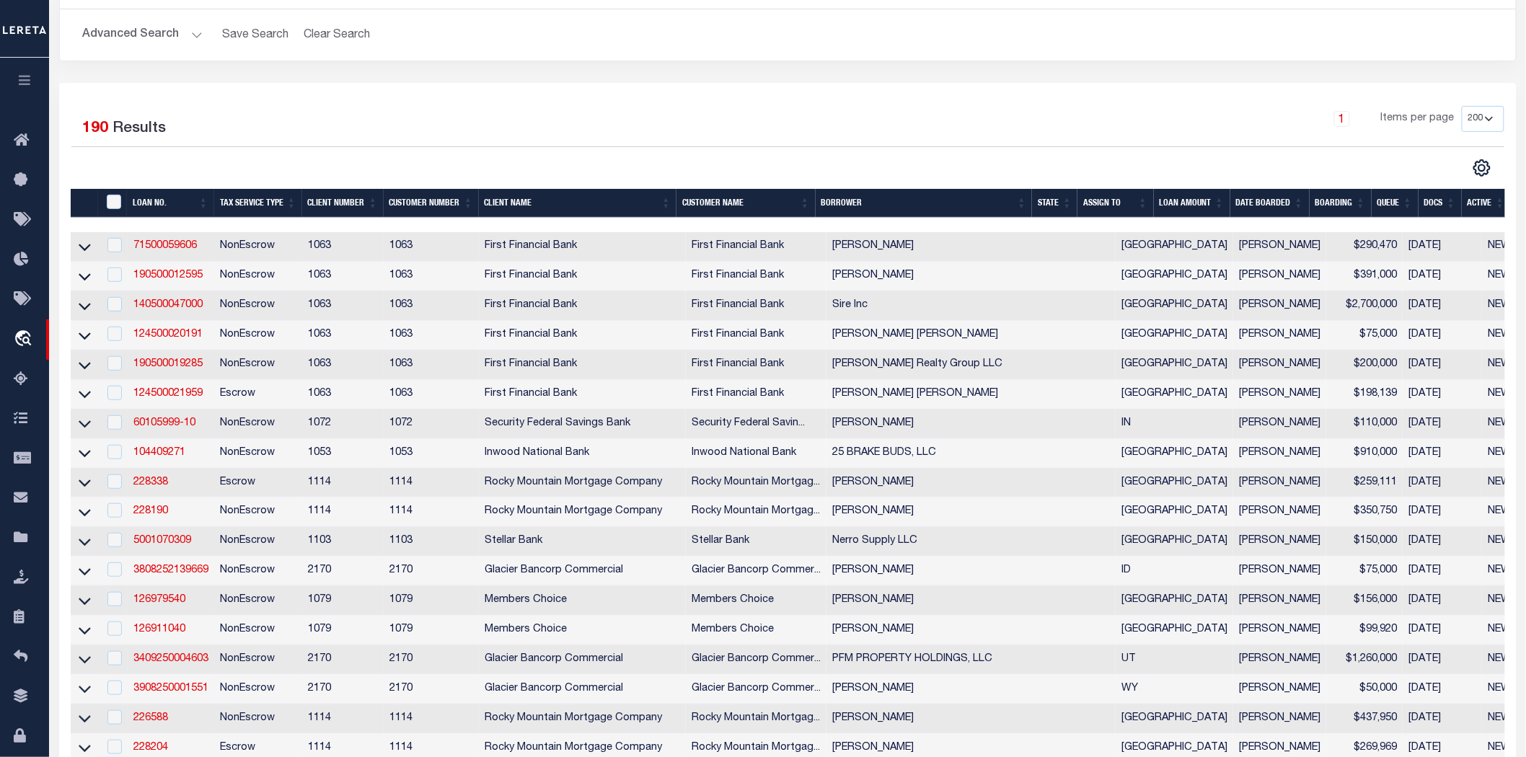
scroll to position [0, 0]
